Goal: Task Accomplishment & Management: Manage account settings

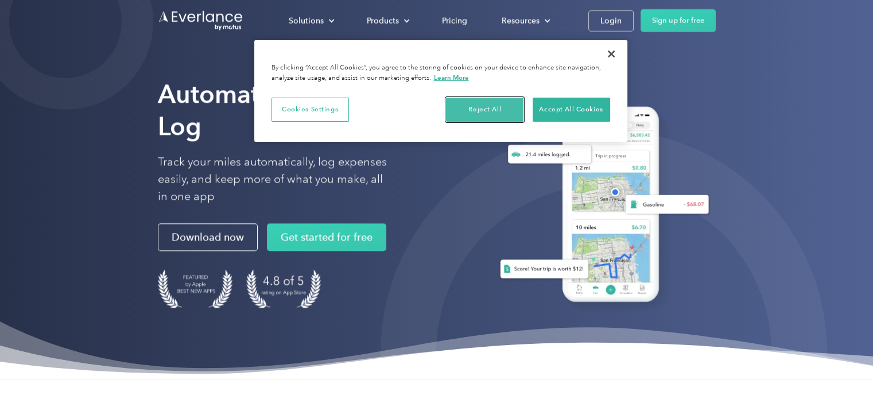
click at [474, 98] on button "Reject All" at bounding box center [484, 110] width 77 height 24
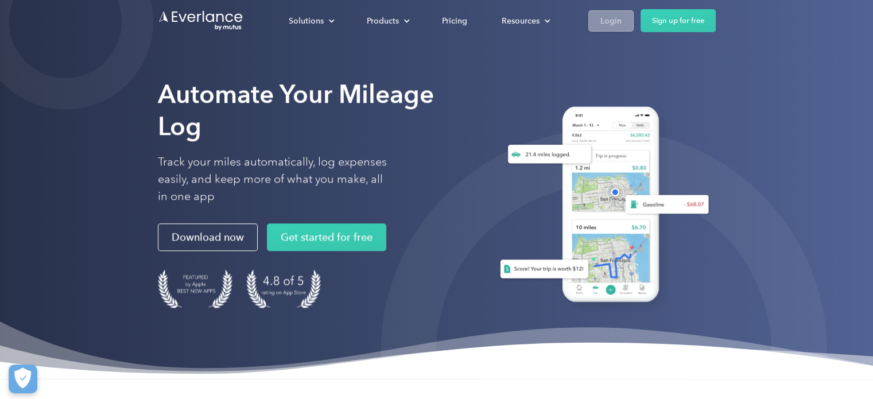
click at [614, 20] on div "Login" at bounding box center [610, 21] width 21 height 14
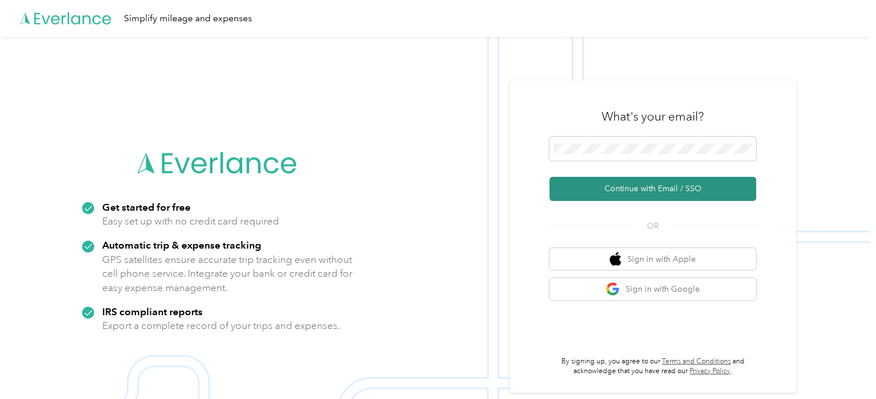
click at [628, 194] on button "Continue with Email / SSO" at bounding box center [652, 189] width 207 height 24
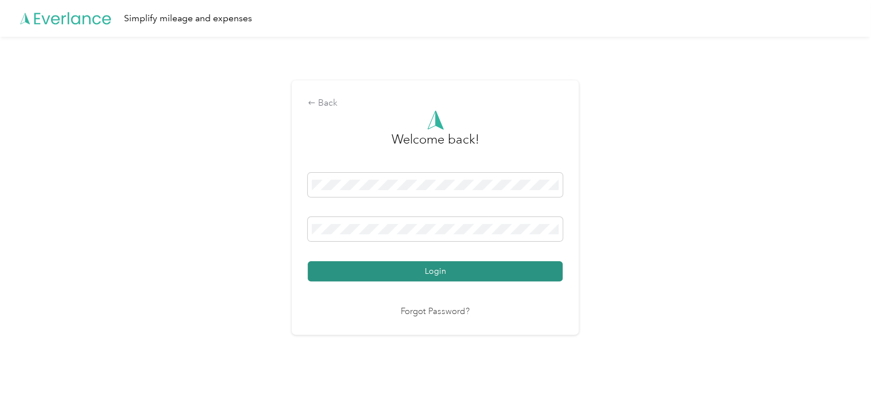
click at [540, 264] on button "Login" at bounding box center [435, 271] width 255 height 20
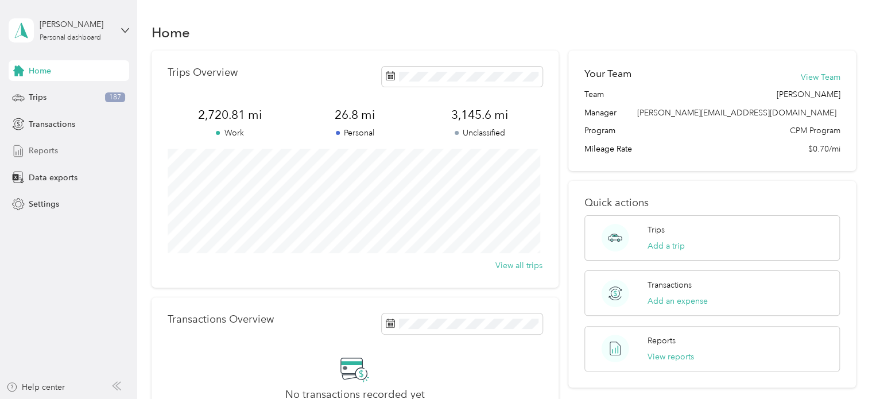
click at [76, 153] on div "Reports" at bounding box center [69, 151] width 121 height 21
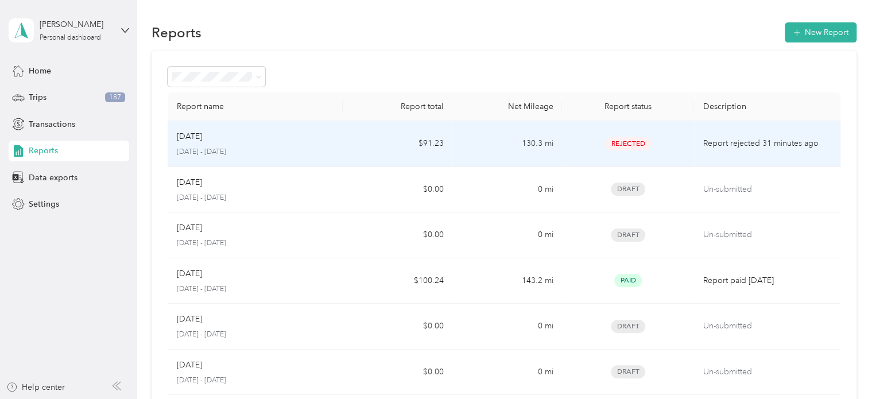
click at [670, 142] on div "Rejected" at bounding box center [627, 143] width 113 height 13
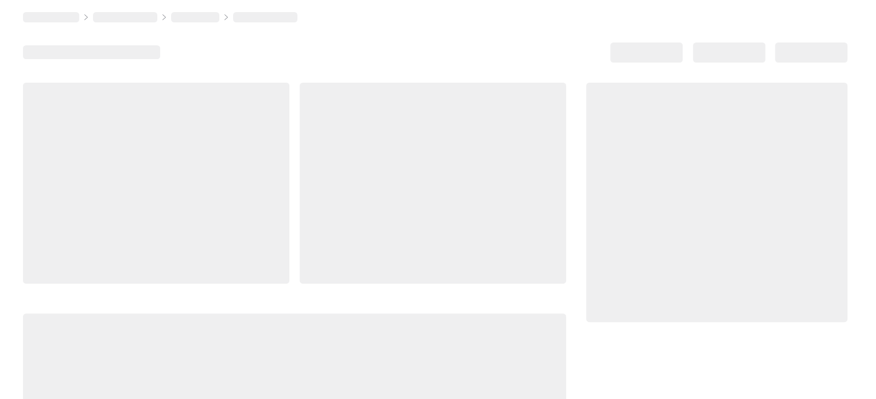
click at [670, 142] on div at bounding box center [716, 202] width 261 height 239
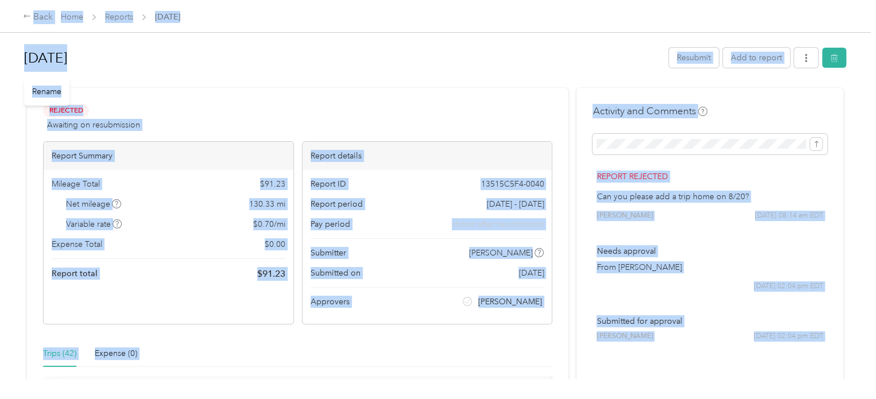
click at [474, 72] on div "Aug 2025" at bounding box center [342, 58] width 637 height 30
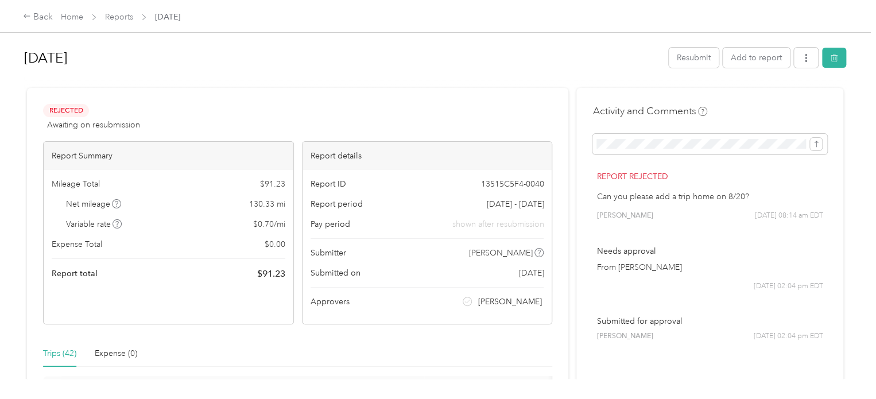
click at [379, 306] on div "Approvers Kakiesha Cole" at bounding box center [428, 302] width 234 height 12
click at [29, 17] on icon at bounding box center [27, 16] width 8 height 8
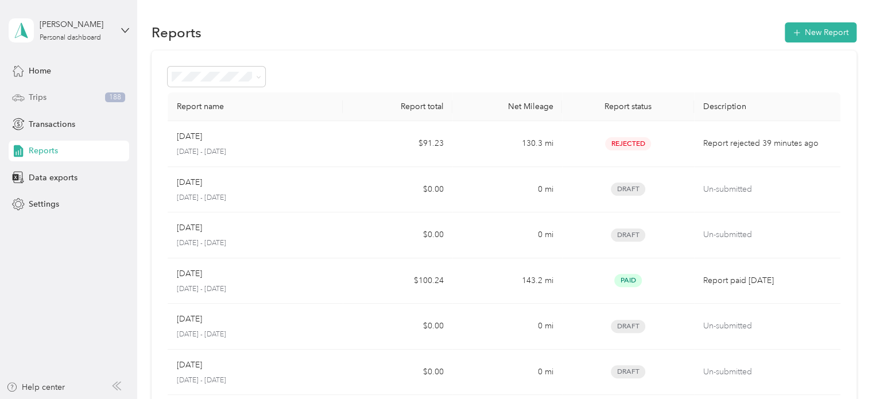
click at [65, 97] on div "Trips 188" at bounding box center [69, 97] width 121 height 21
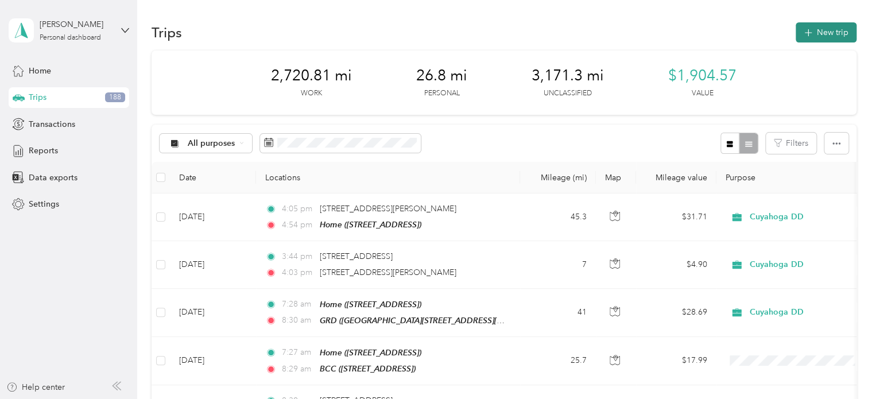
click at [810, 33] on icon "button" at bounding box center [807, 32] width 13 height 13
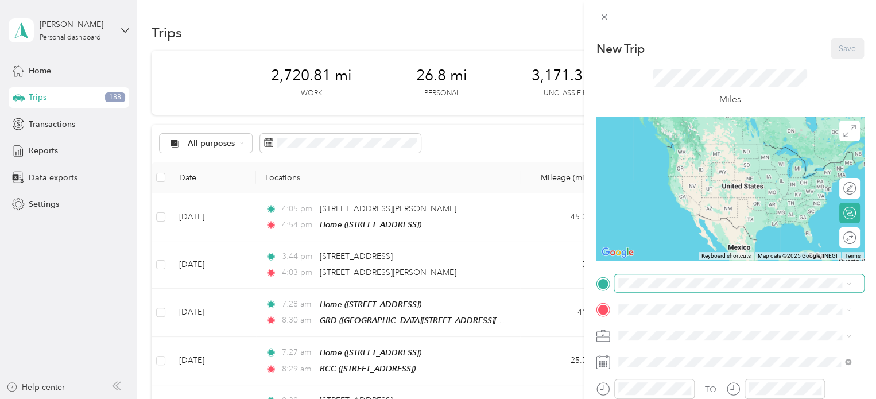
click at [732, 169] on span "Green Road Developmental Center4329 Green Rd, 44128, Highland Hills, OH, United…" at bounding box center [718, 167] width 156 height 22
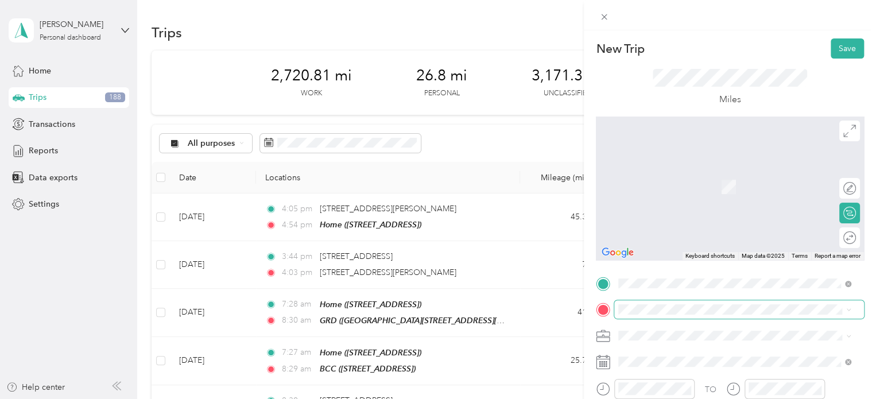
click at [721, 315] on span at bounding box center [739, 309] width 250 height 18
click at [713, 178] on div "Home 941 Warwick Dr, 44054, Sheffield Lake, OH, United States" at bounding box center [676, 178] width 73 height 24
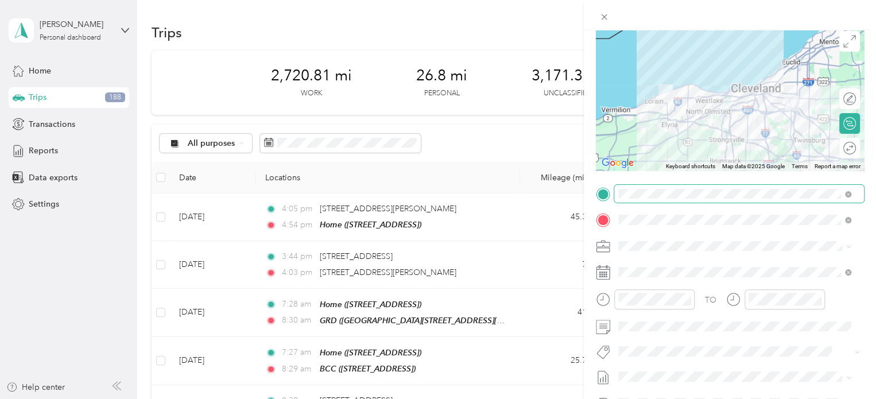
scroll to position [129, 0]
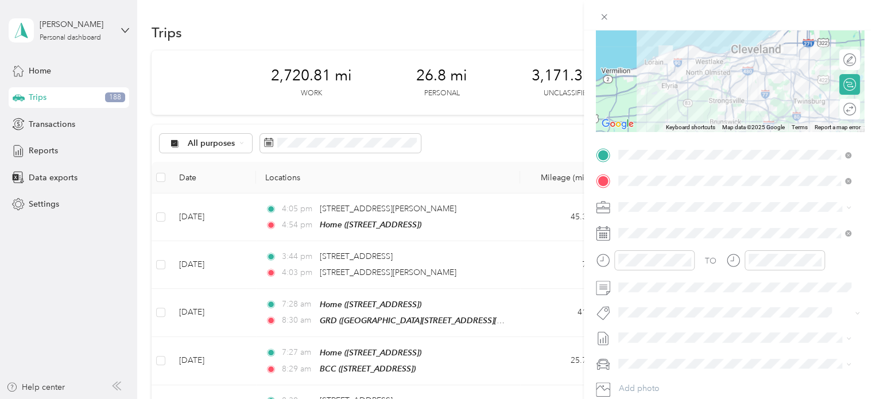
click at [604, 234] on rect at bounding box center [604, 233] width 2 height 2
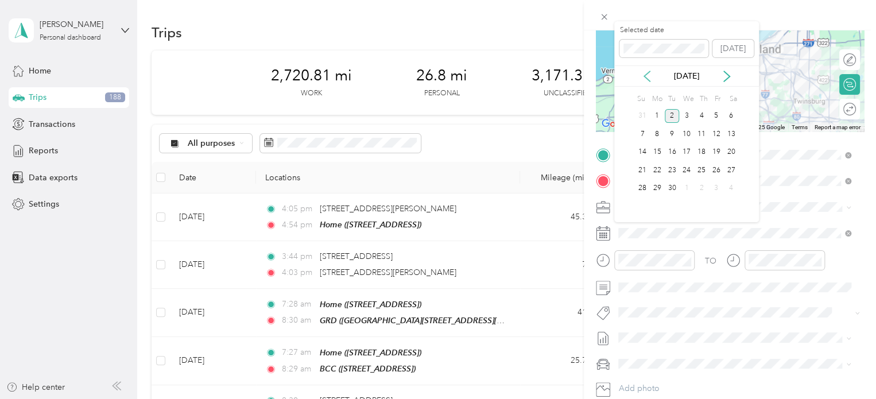
click at [643, 79] on icon at bounding box center [646, 76] width 11 height 11
click at [684, 169] on div "20" at bounding box center [686, 170] width 15 height 14
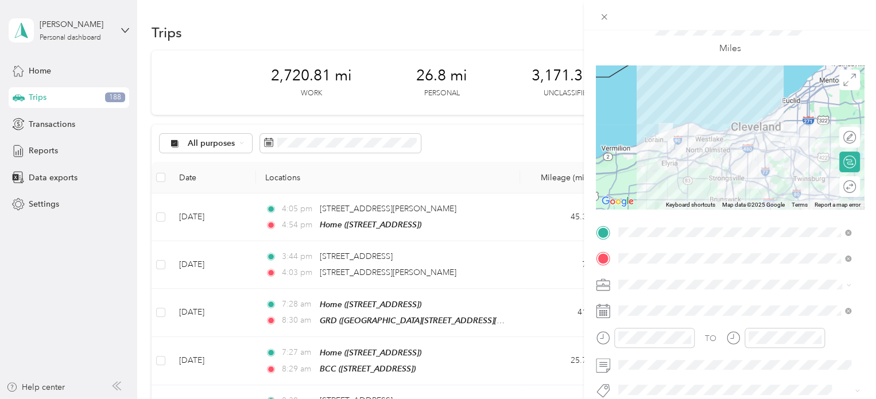
scroll to position [0, 0]
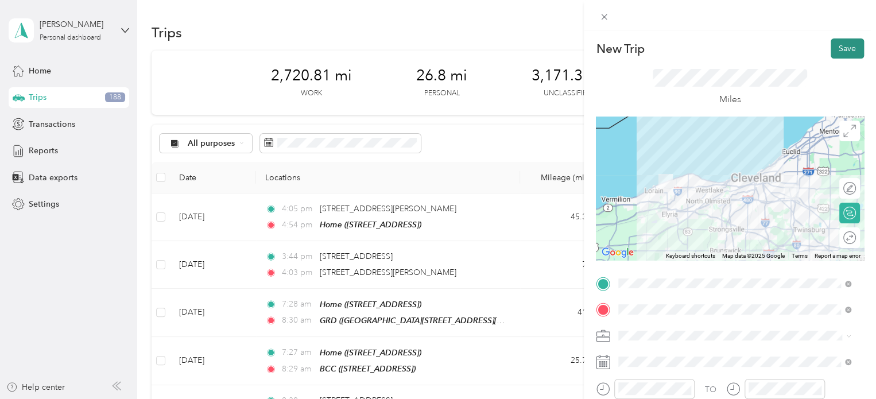
click at [836, 47] on button "Save" at bounding box center [847, 48] width 33 height 20
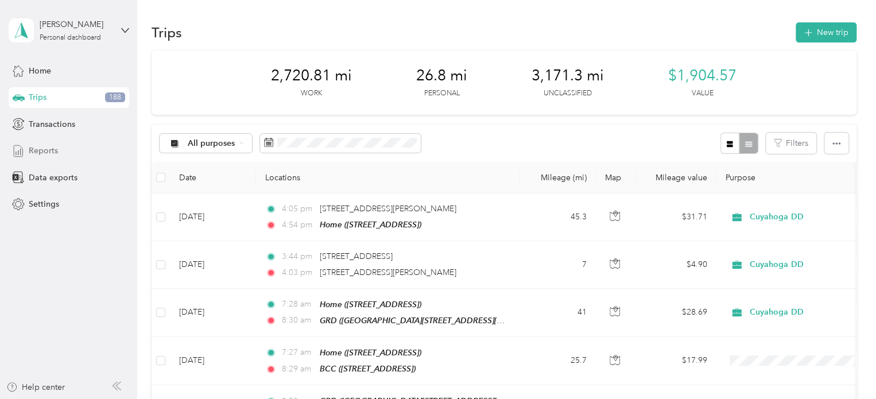
click at [61, 149] on div "Reports" at bounding box center [69, 151] width 121 height 21
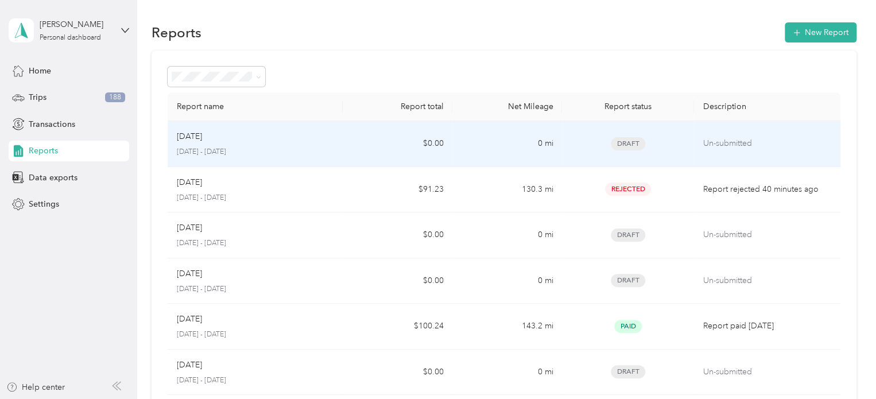
click at [388, 143] on td "$0.00" at bounding box center [398, 144] width 110 height 46
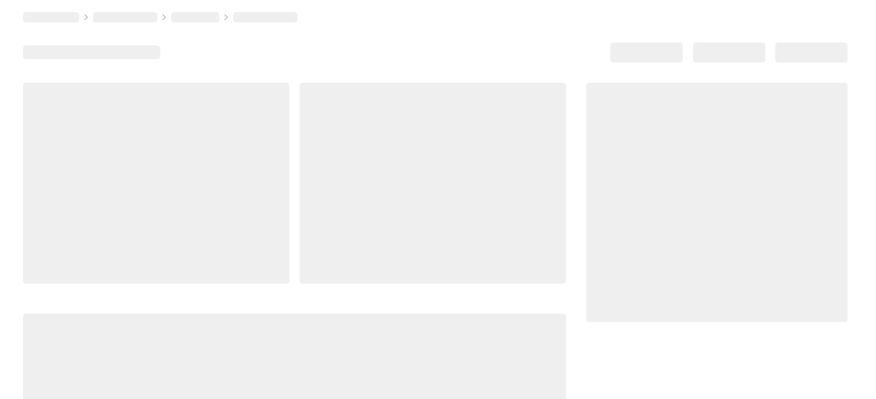
click at [388, 143] on div at bounding box center [433, 183] width 266 height 201
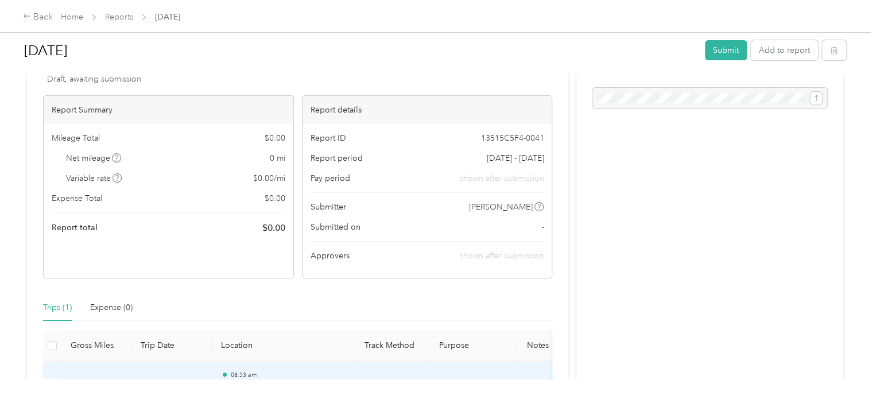
scroll to position [44, 0]
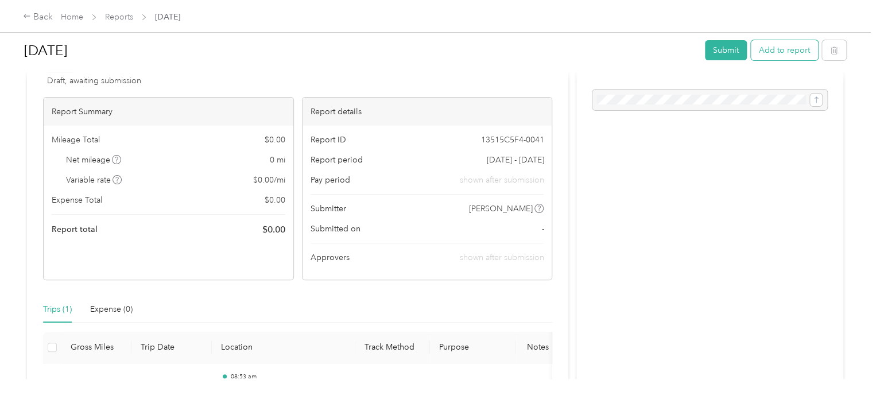
click at [762, 53] on button "Add to report" at bounding box center [784, 50] width 67 height 20
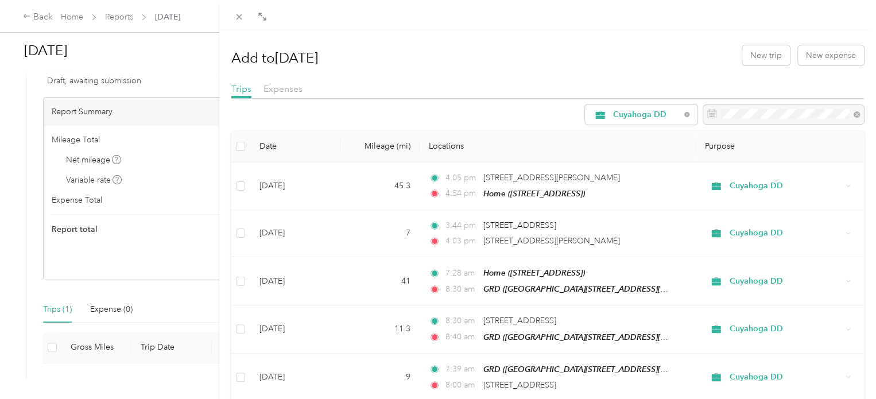
click at [36, 13] on div "Add to Aug 2025 New trip New expense Trips Expenses Cuyahoga DD Date Mileage (m…" at bounding box center [438, 199] width 876 height 399
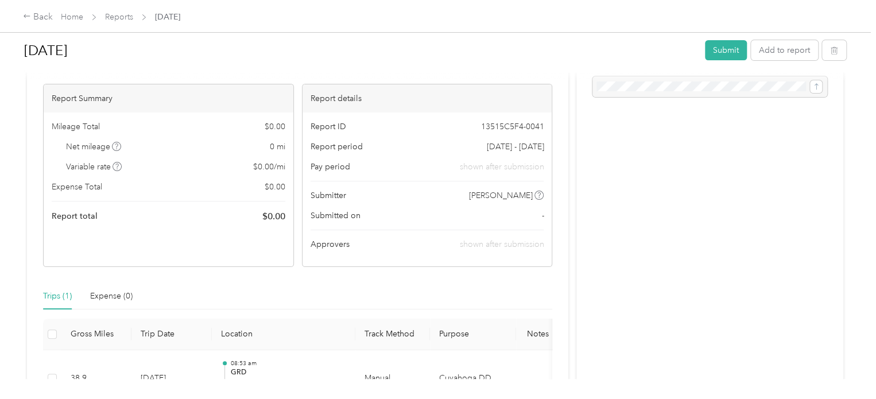
scroll to position [58, 0]
click at [35, 14] on div "Back" at bounding box center [38, 17] width 30 height 14
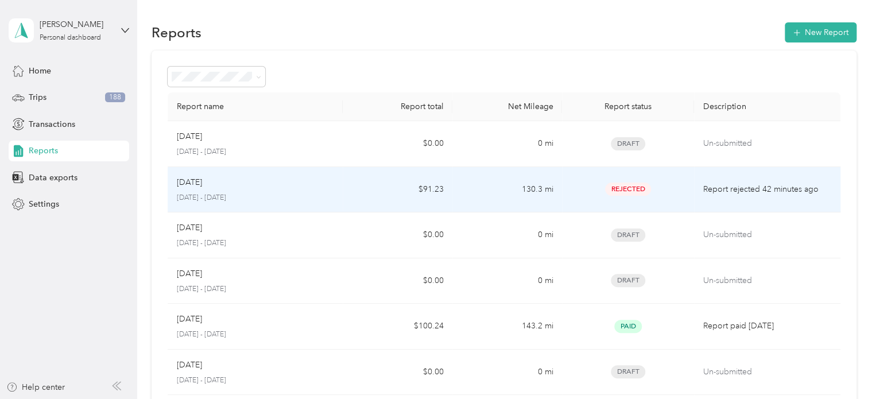
click at [302, 190] on div "Aug 2025 August 1 - 31, 2025" at bounding box center [255, 189] width 157 height 27
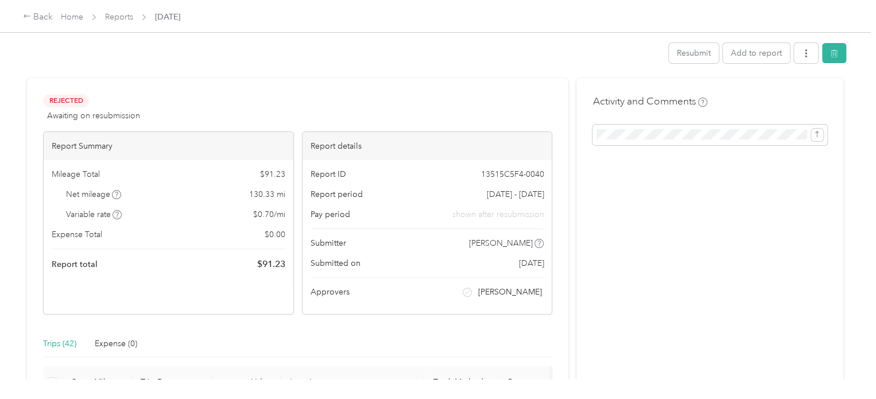
click at [302, 190] on div "Report ID 13515C5F4-0040 Report period Aug 1 - 31, 2025 Pay period shown after …" at bounding box center [427, 237] width 250 height 154
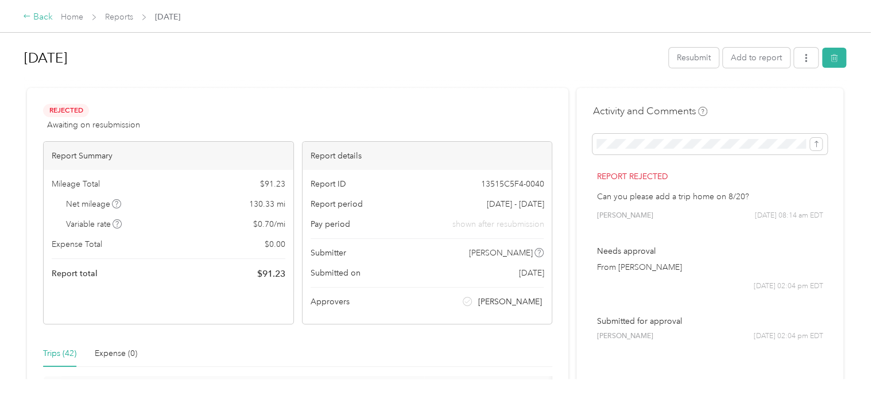
click at [35, 17] on div "Back" at bounding box center [38, 17] width 30 height 14
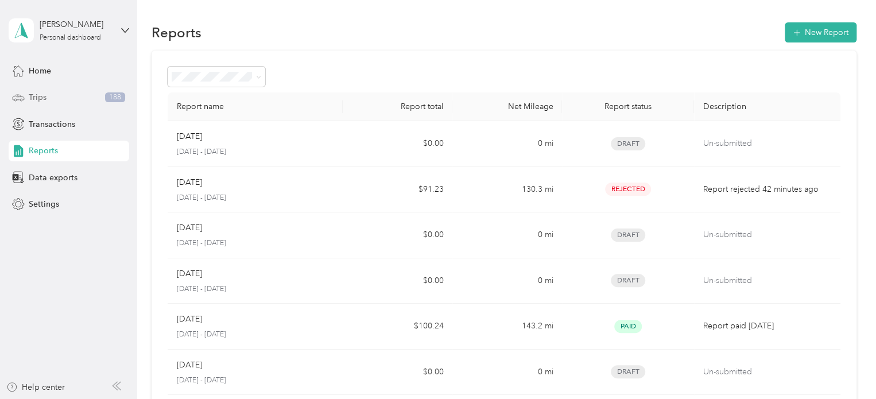
click at [41, 94] on span "Trips" at bounding box center [38, 97] width 18 height 12
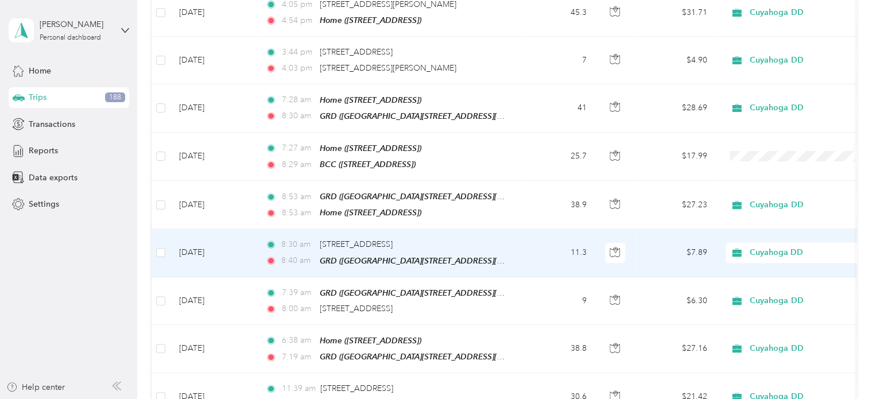
scroll to position [204, 0]
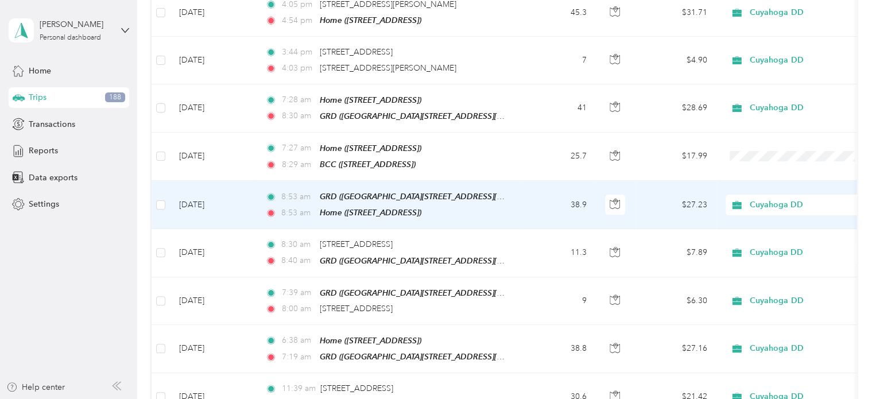
click at [500, 208] on div "8:53 am Home (941 Warwick Dr, Sheffield Lake, OH)" at bounding box center [385, 212] width 241 height 13
click at [500, 398] on div at bounding box center [435, 399] width 870 height 0
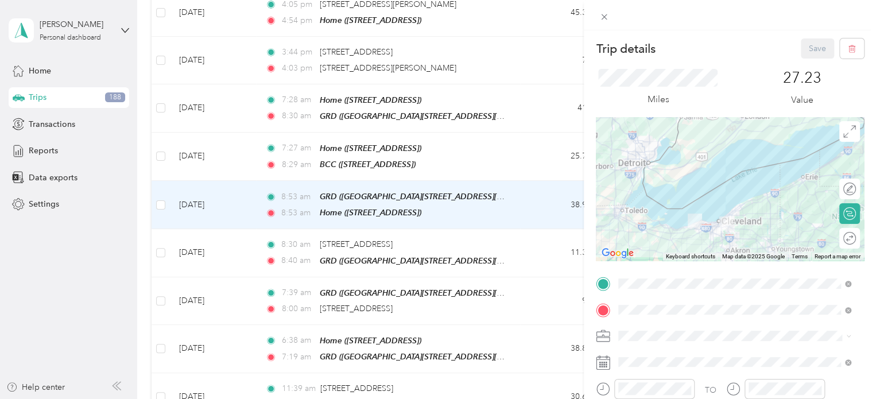
click at [49, 143] on div "Trip details Save This trip cannot be edited because it is either under review,…" at bounding box center [438, 199] width 876 height 399
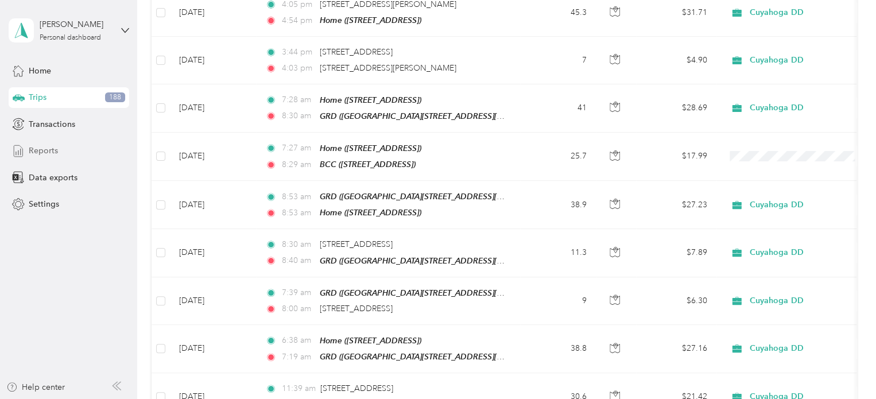
click at [50, 149] on span "Reports" at bounding box center [43, 151] width 29 height 12
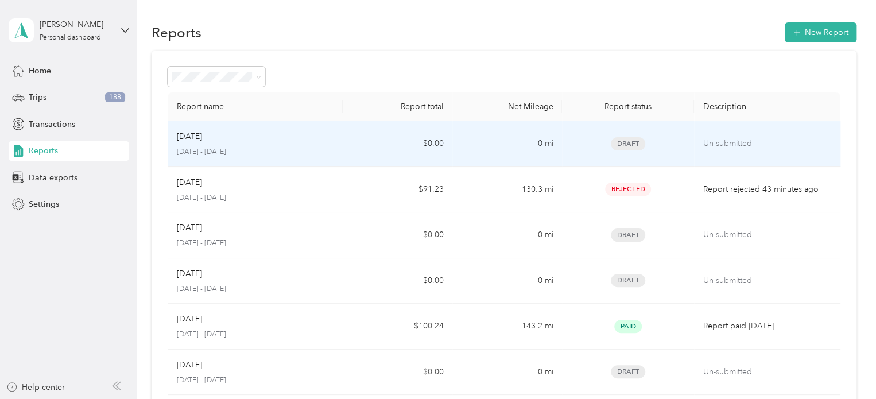
click at [308, 150] on p "August 1 - 31, 2025" at bounding box center [255, 152] width 157 height 10
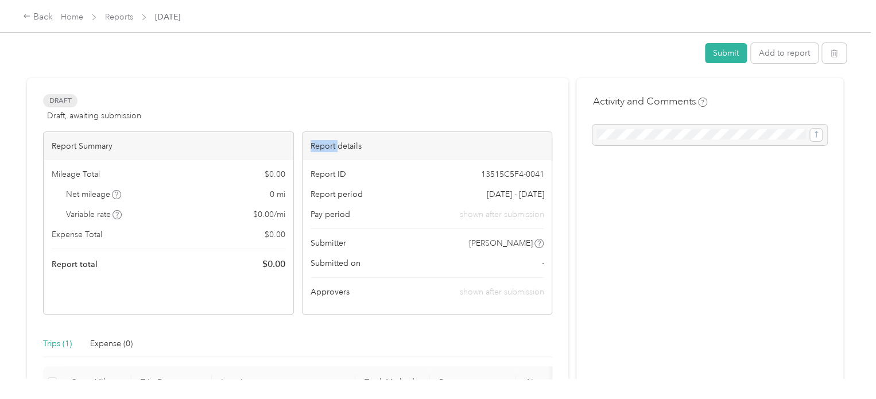
click at [308, 150] on div "Report details" at bounding box center [427, 146] width 250 height 28
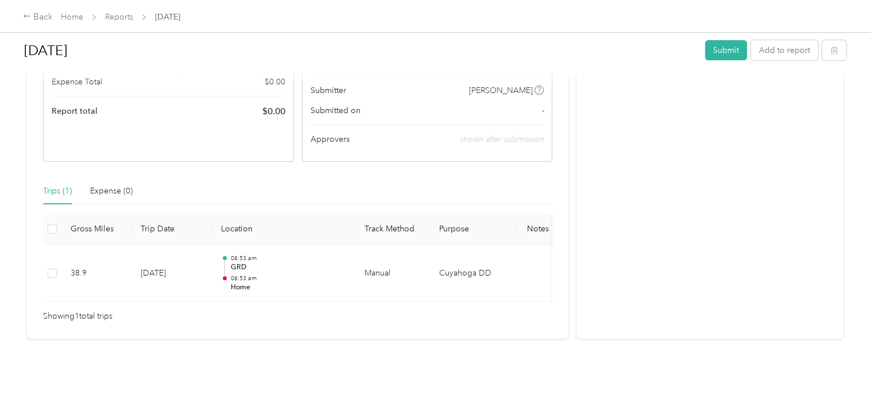
scroll to position [167, 0]
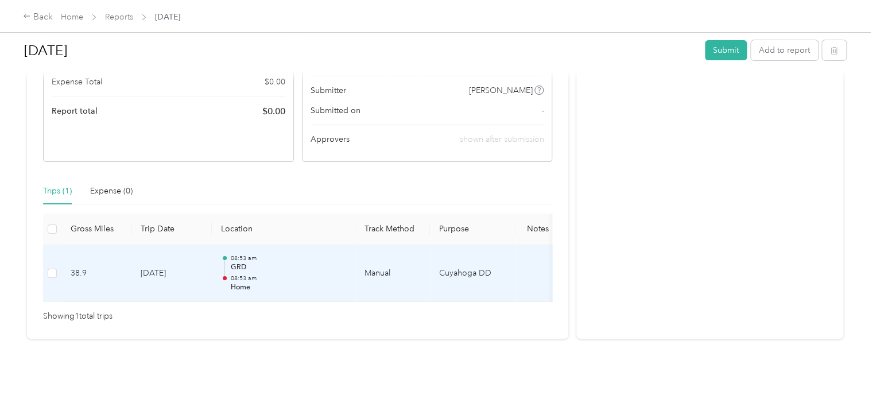
click at [59, 272] on td at bounding box center [52, 273] width 18 height 57
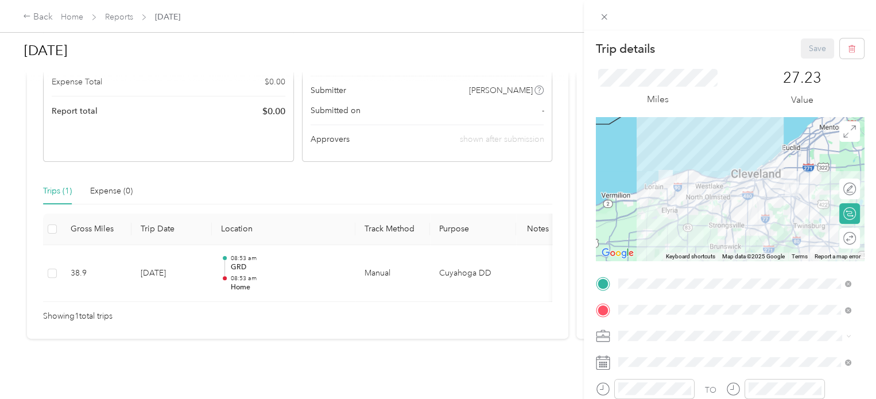
click at [53, 269] on div "Trip details Save This trip cannot be edited because it is either under review,…" at bounding box center [438, 199] width 876 height 399
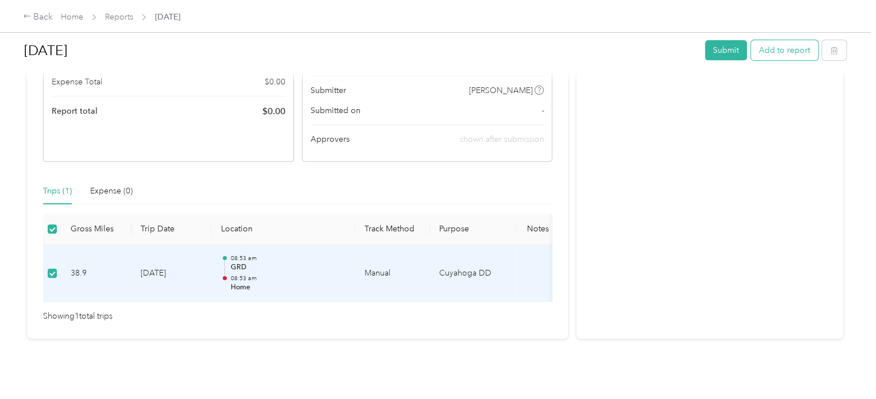
click at [776, 48] on button "Add to report" at bounding box center [784, 50] width 67 height 20
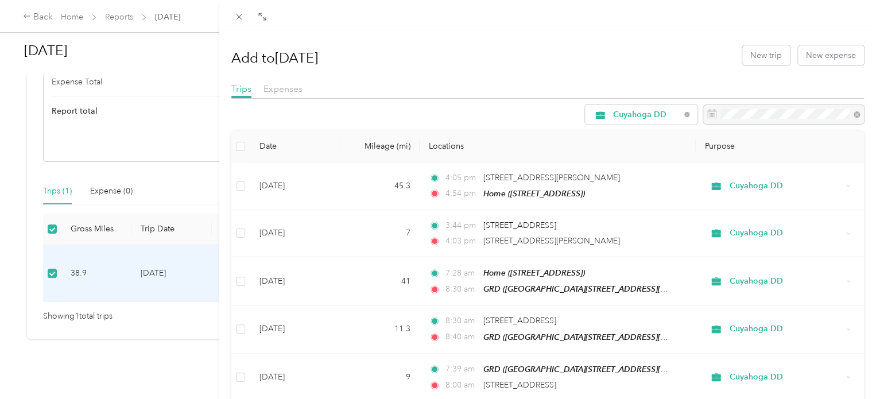
click at [108, 263] on div "Add to Aug 2025 New trip New expense Trips Expenses Cuyahoga DD Date Mileage (m…" at bounding box center [438, 199] width 876 height 399
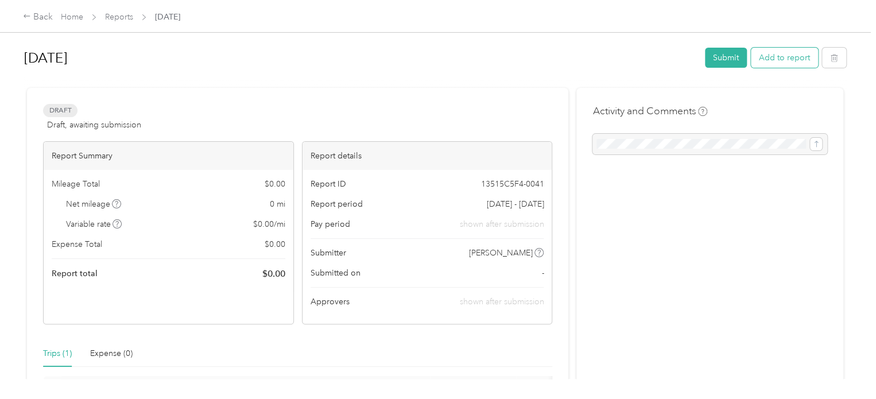
click at [763, 65] on button "Add to report" at bounding box center [784, 58] width 67 height 20
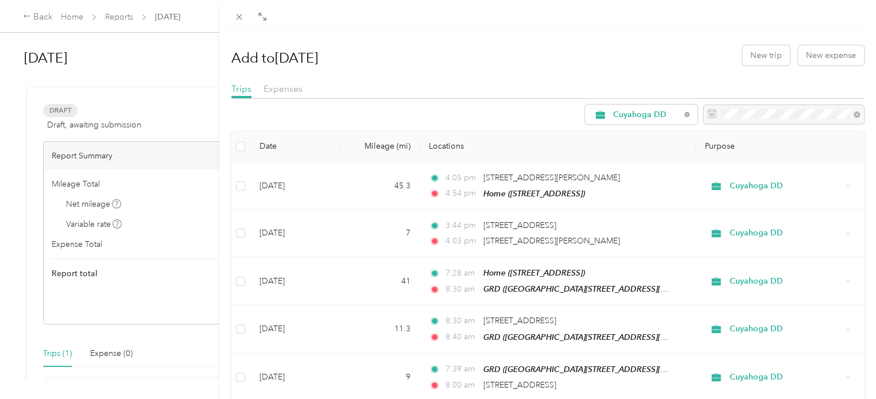
click at [284, 53] on h1 "Add to Aug 2025" at bounding box center [274, 58] width 87 height 28
click at [237, 18] on icon at bounding box center [239, 17] width 6 height 6
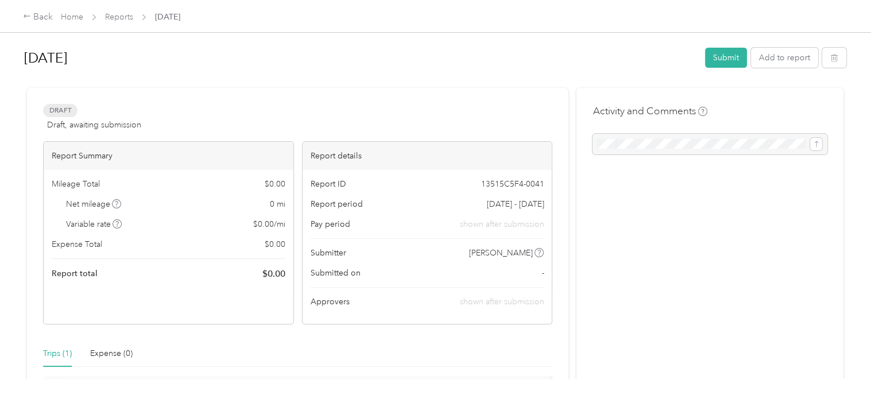
click at [22, 18] on div "Back Home Reports Aug 2025" at bounding box center [438, 16] width 876 height 32
click at [115, 18] on link "Reports" at bounding box center [119, 17] width 28 height 10
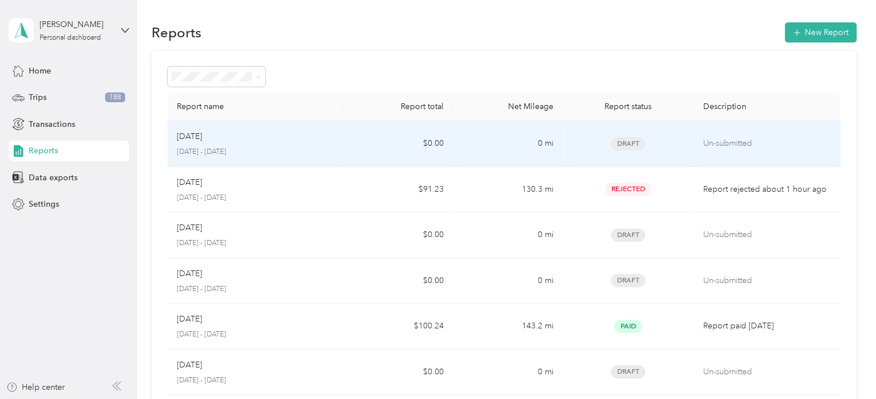
click at [320, 129] on td "Aug 2025 August 1 - 31, 2025" at bounding box center [256, 144] width 176 height 46
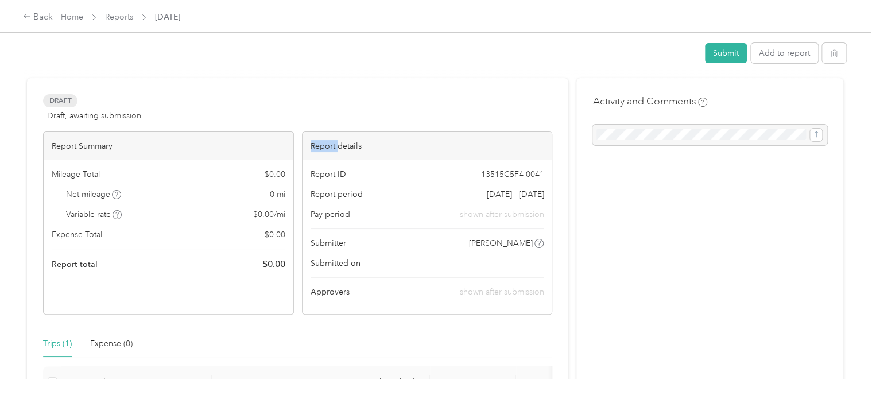
click at [320, 129] on div "Draft Draft, awaiting submission View activity & comments Report Summary Mileag…" at bounding box center [297, 204] width 509 height 220
